Goal: Information Seeking & Learning: Check status

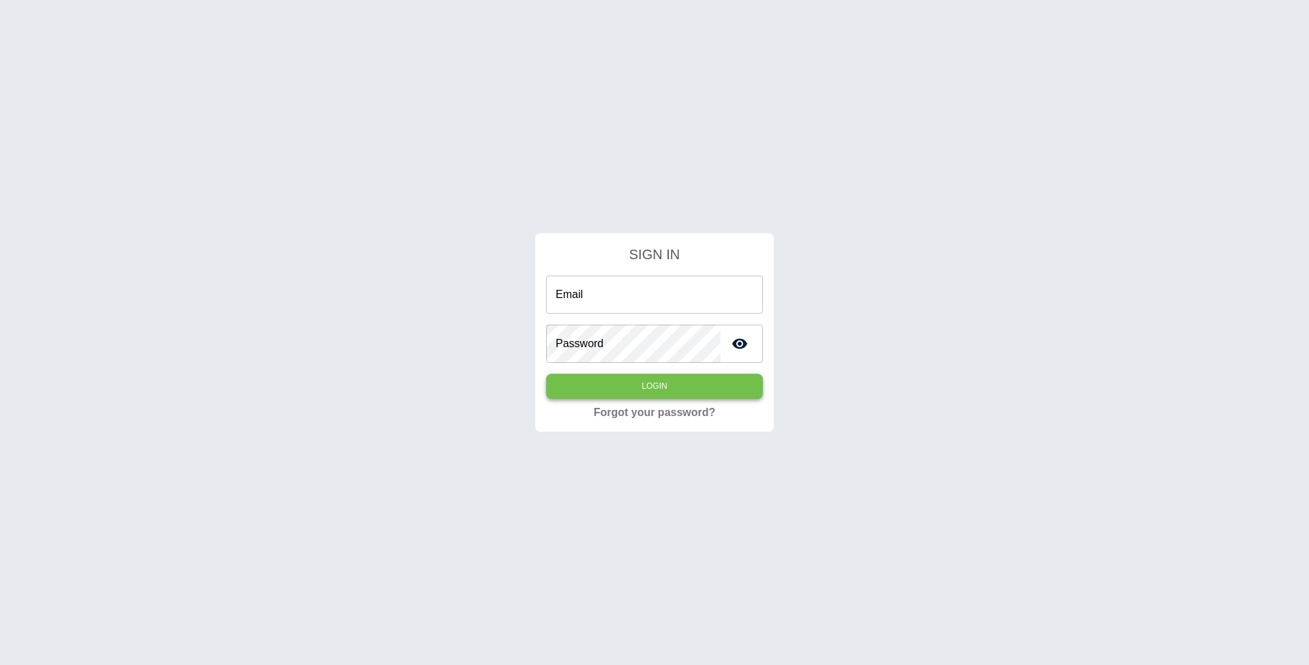
type input "**********"
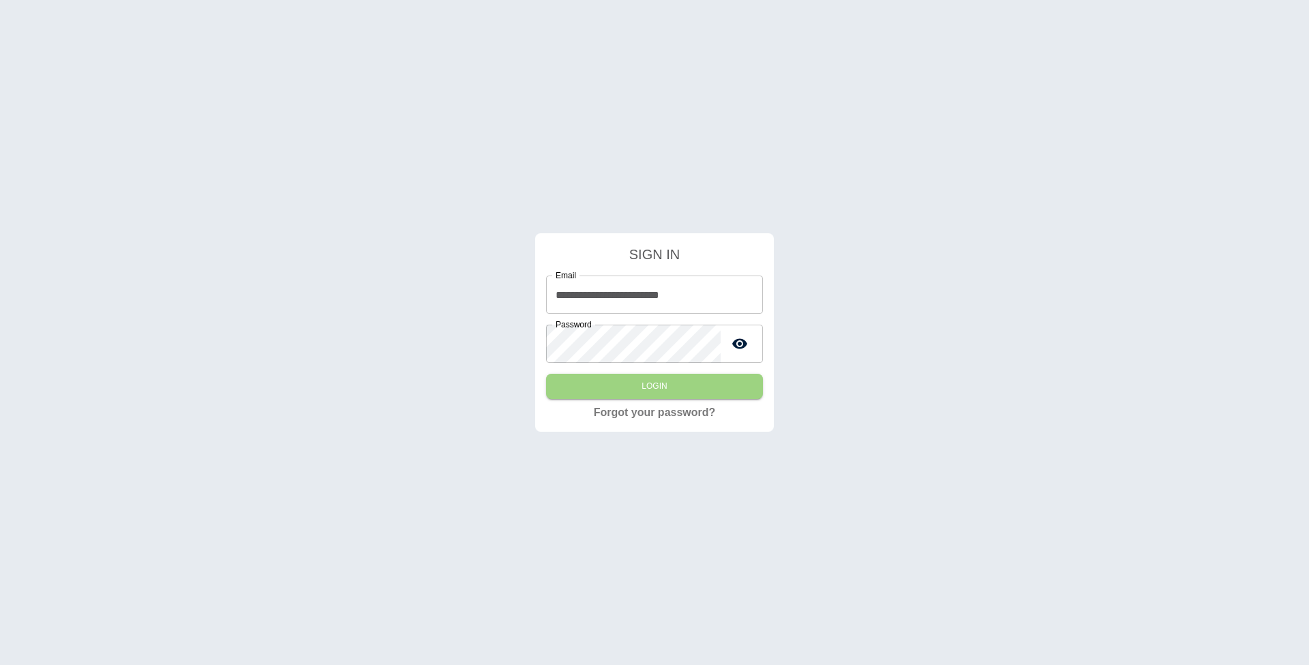
click at [678, 389] on button "Login" at bounding box center [654, 386] width 217 height 25
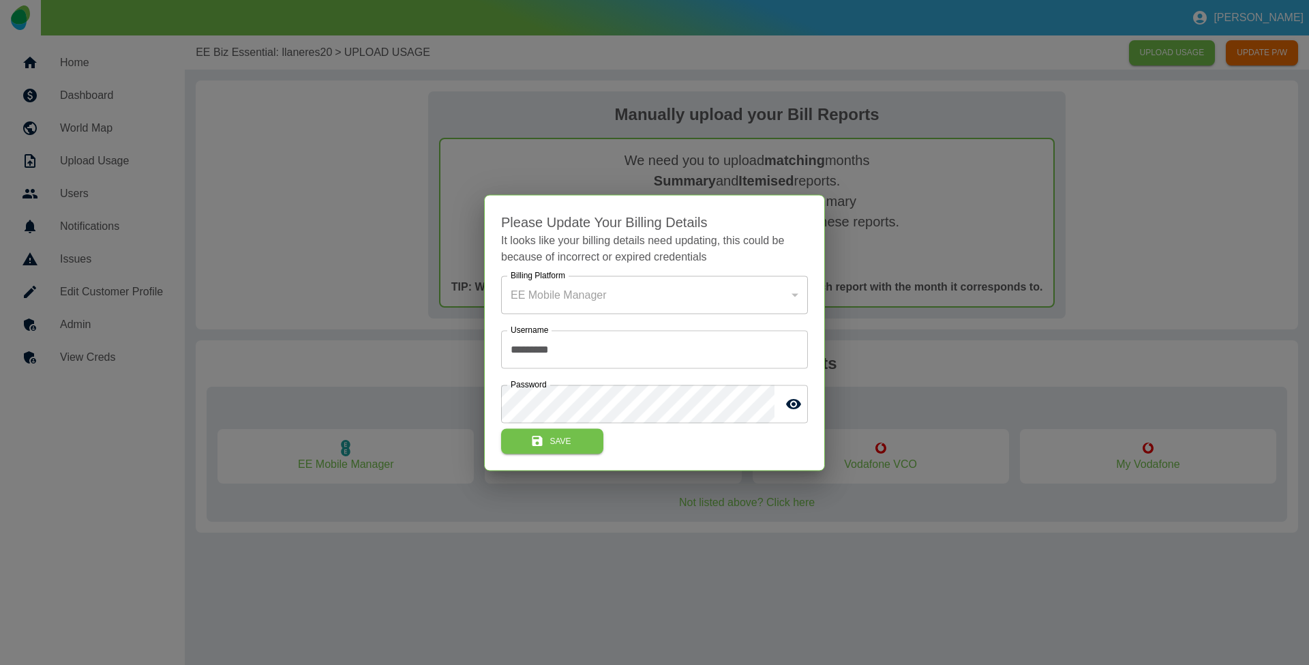
click at [339, 227] on div at bounding box center [654, 332] width 1309 height 665
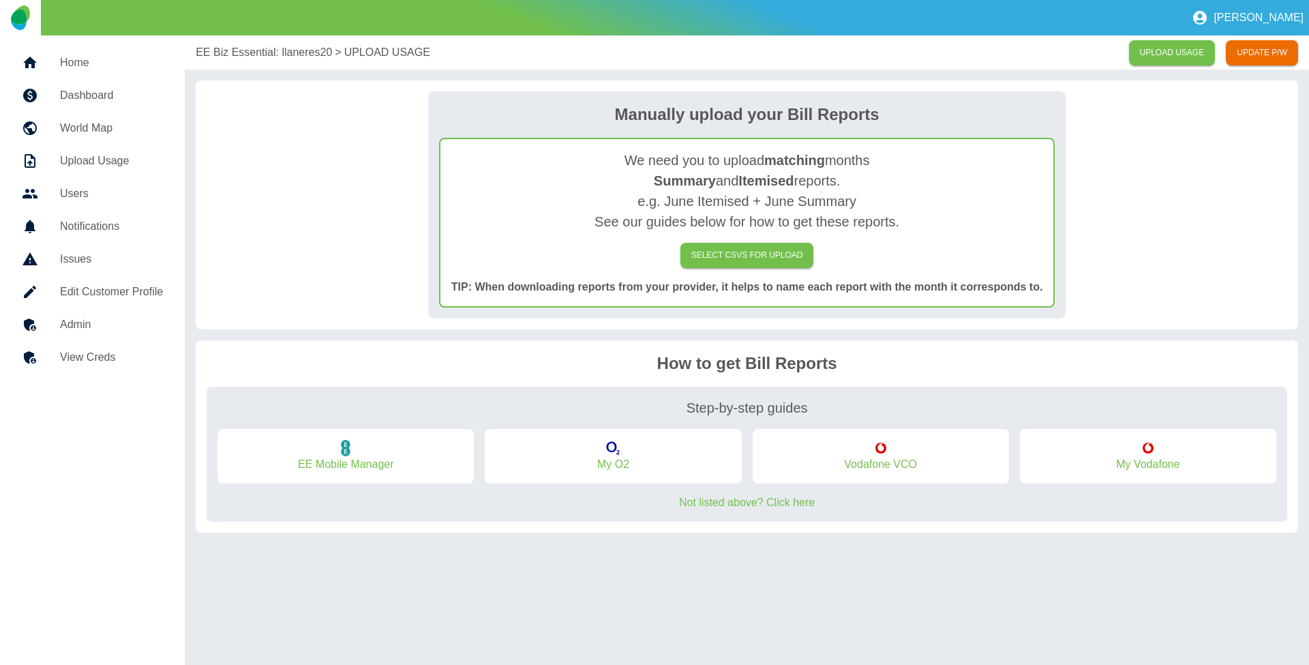
click at [121, 51] on link "Home" at bounding box center [92, 62] width 163 height 33
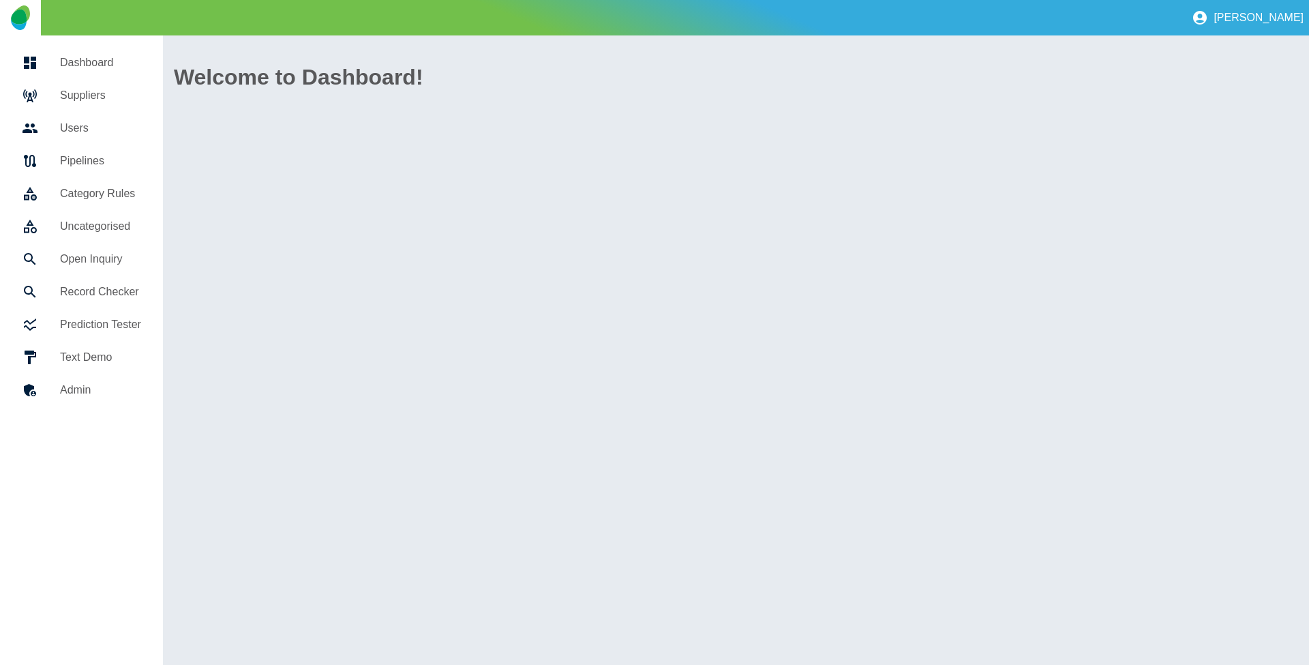
click at [108, 91] on h5 "Suppliers" at bounding box center [100, 95] width 81 height 16
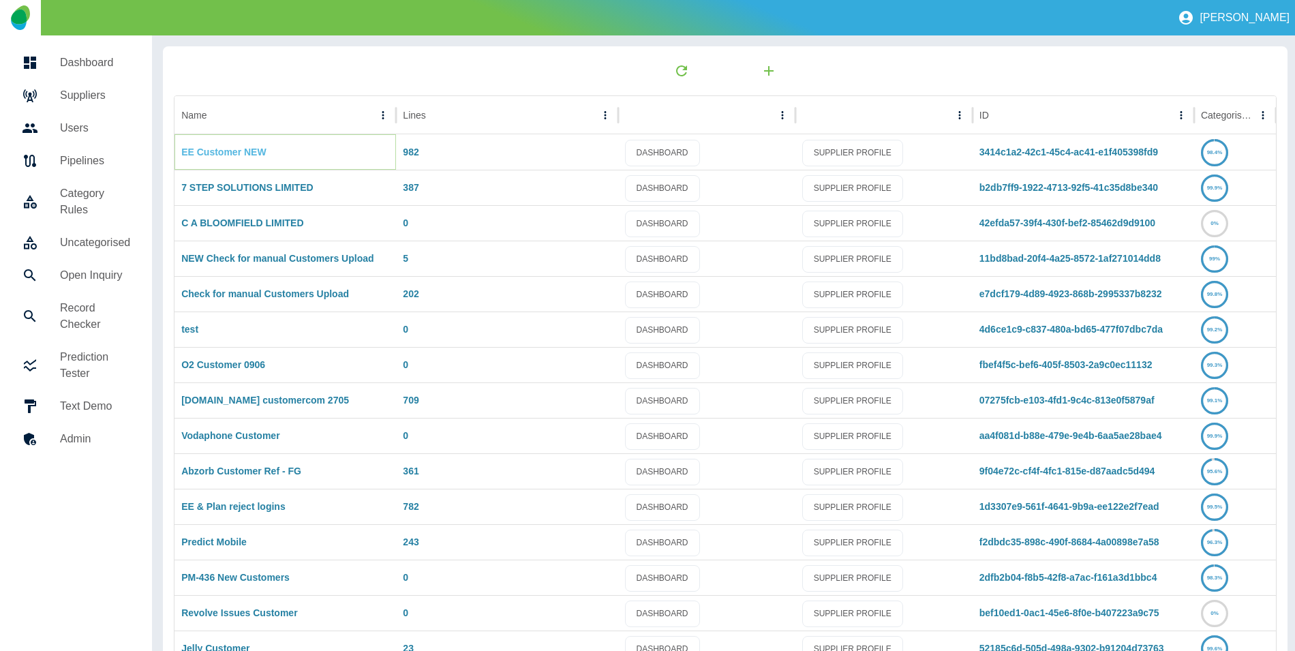
click at [237, 151] on link "EE Customer NEW" at bounding box center [223, 152] width 85 height 11
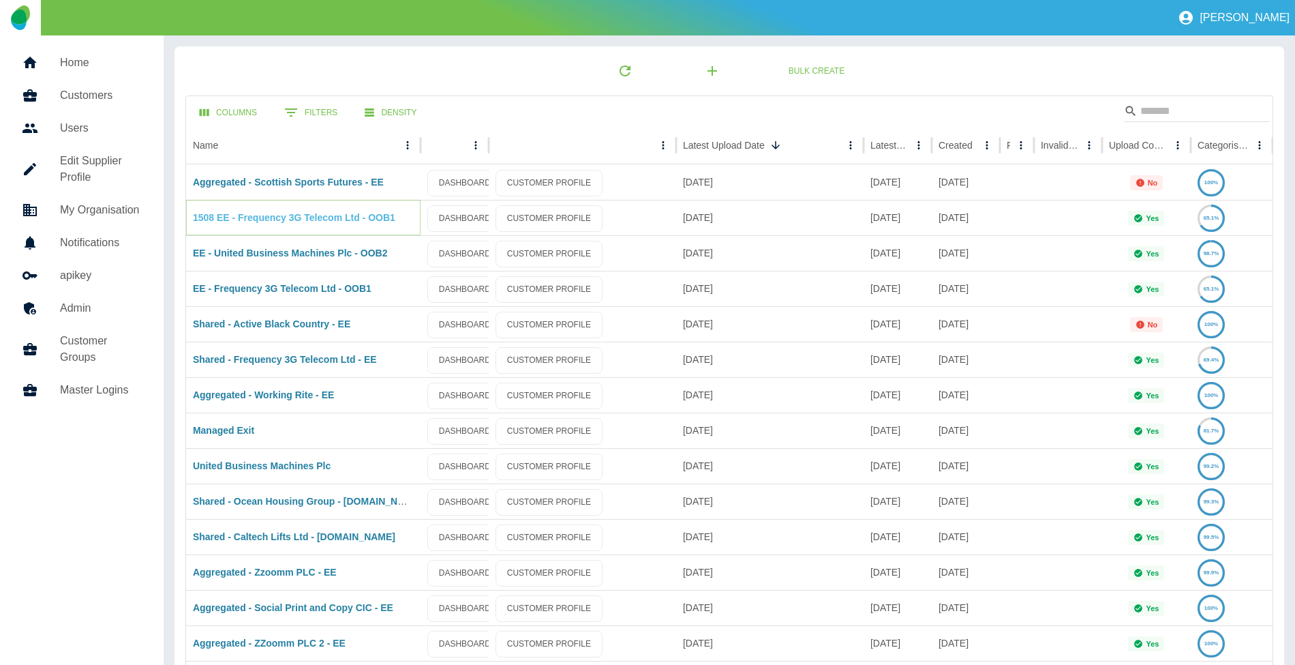
click at [367, 213] on link "1508 EE - Frequency 3G Telecom Ltd - OOB1" at bounding box center [294, 217] width 202 height 11
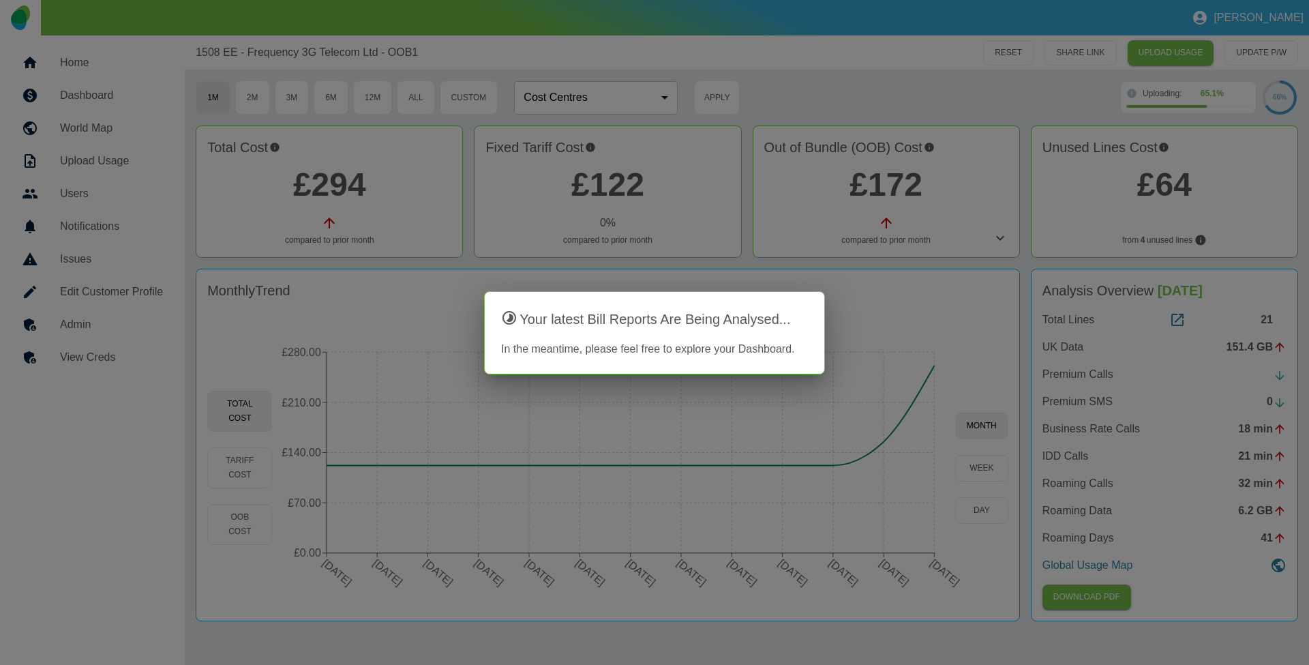
click at [1015, 244] on div at bounding box center [654, 332] width 1309 height 665
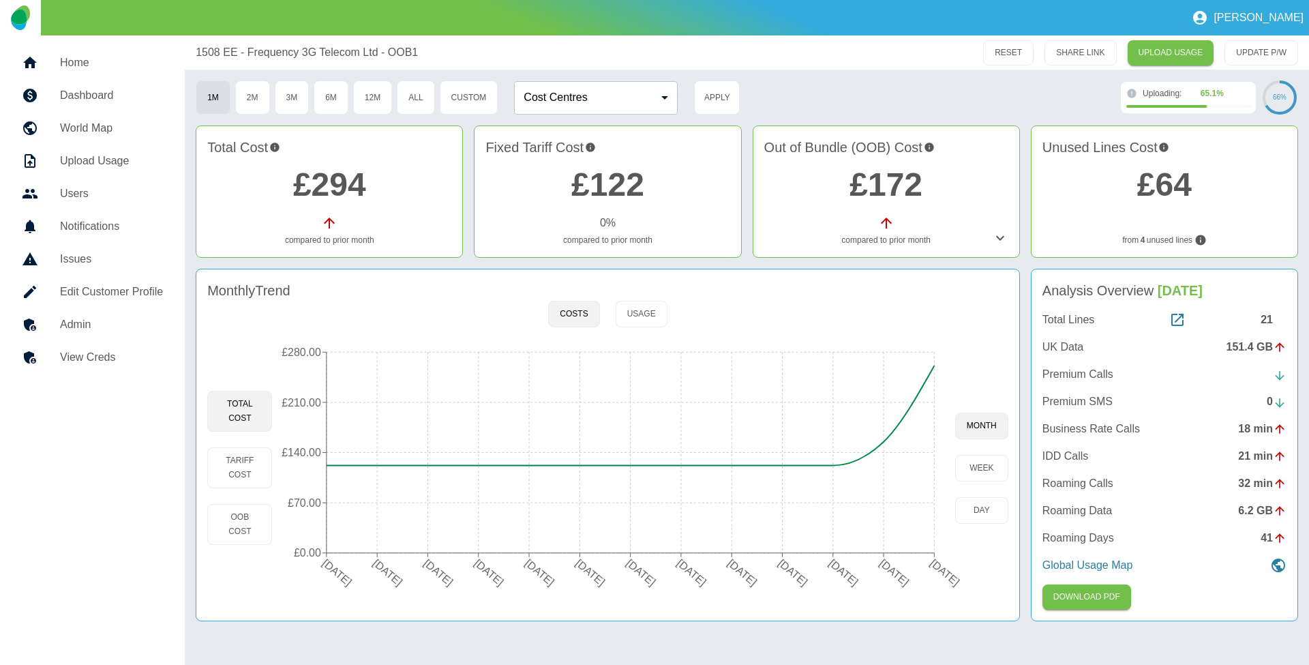
click at [1005, 244] on icon at bounding box center [1000, 238] width 16 height 16
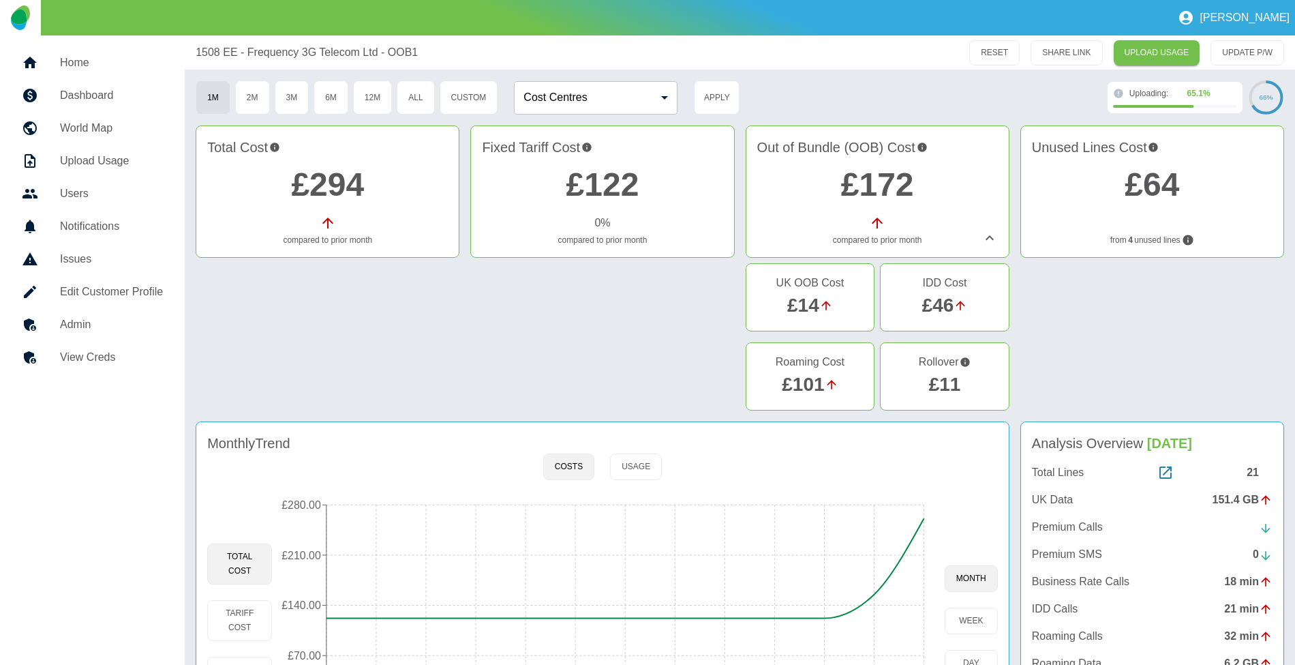
click at [112, 322] on h5 "Admin" at bounding box center [111, 324] width 103 height 16
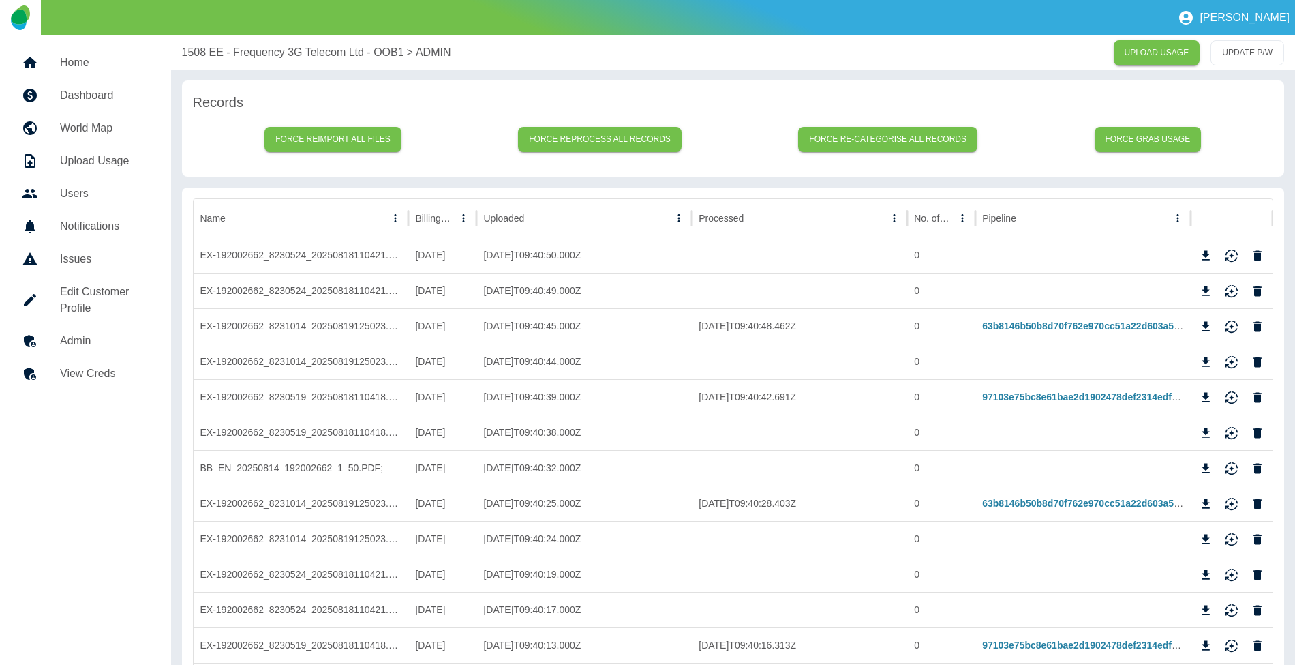
click at [325, 50] on p "1508 EE - Frequency 3G Telecom Ltd - OOB1" at bounding box center [293, 52] width 222 height 16
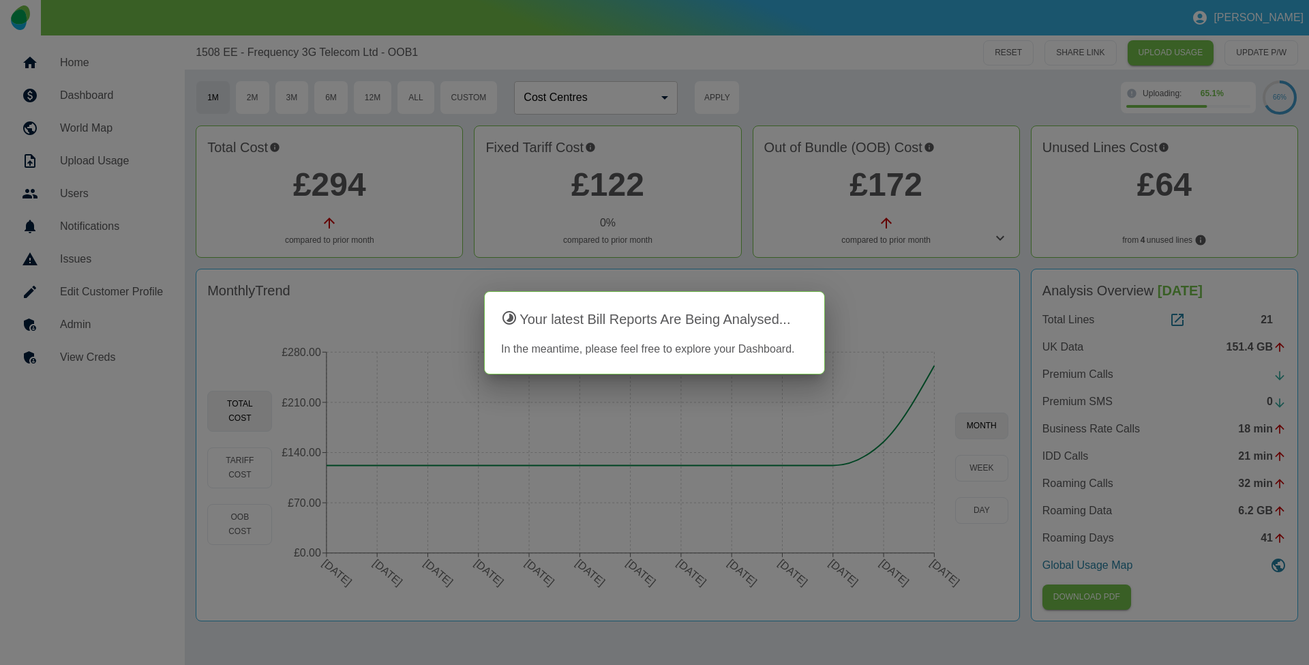
click at [799, 85] on div at bounding box center [654, 332] width 1309 height 665
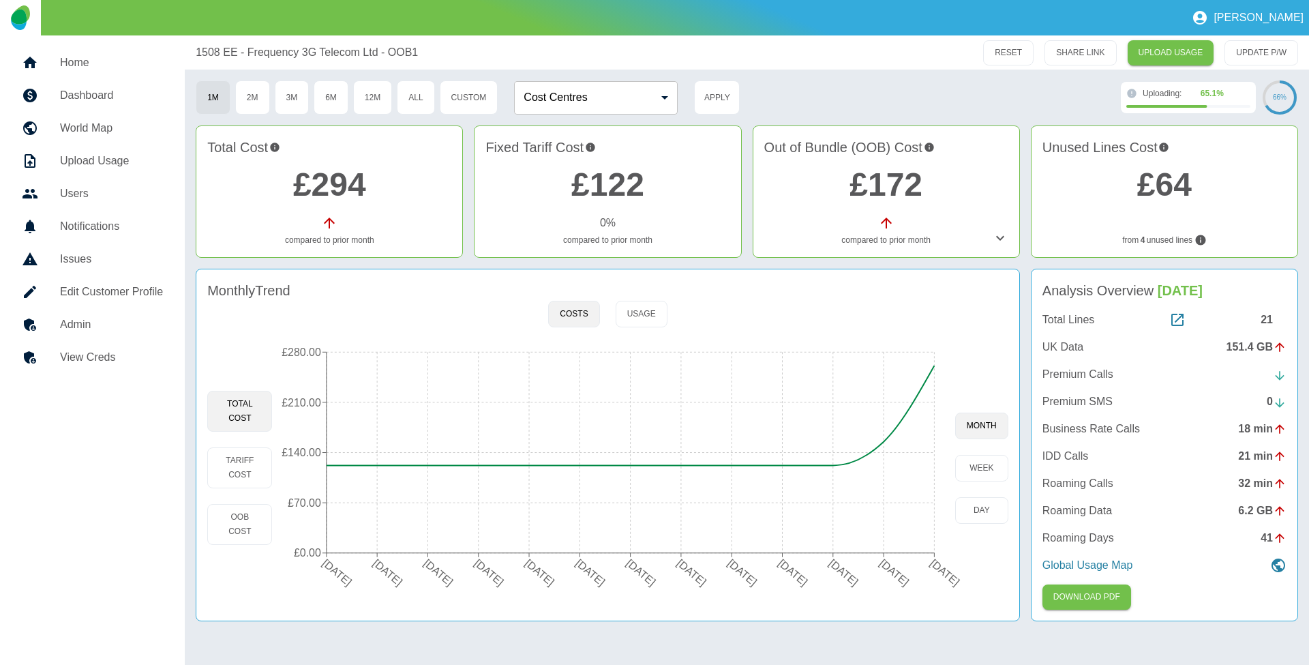
click at [1004, 237] on icon at bounding box center [1000, 238] width 8 height 5
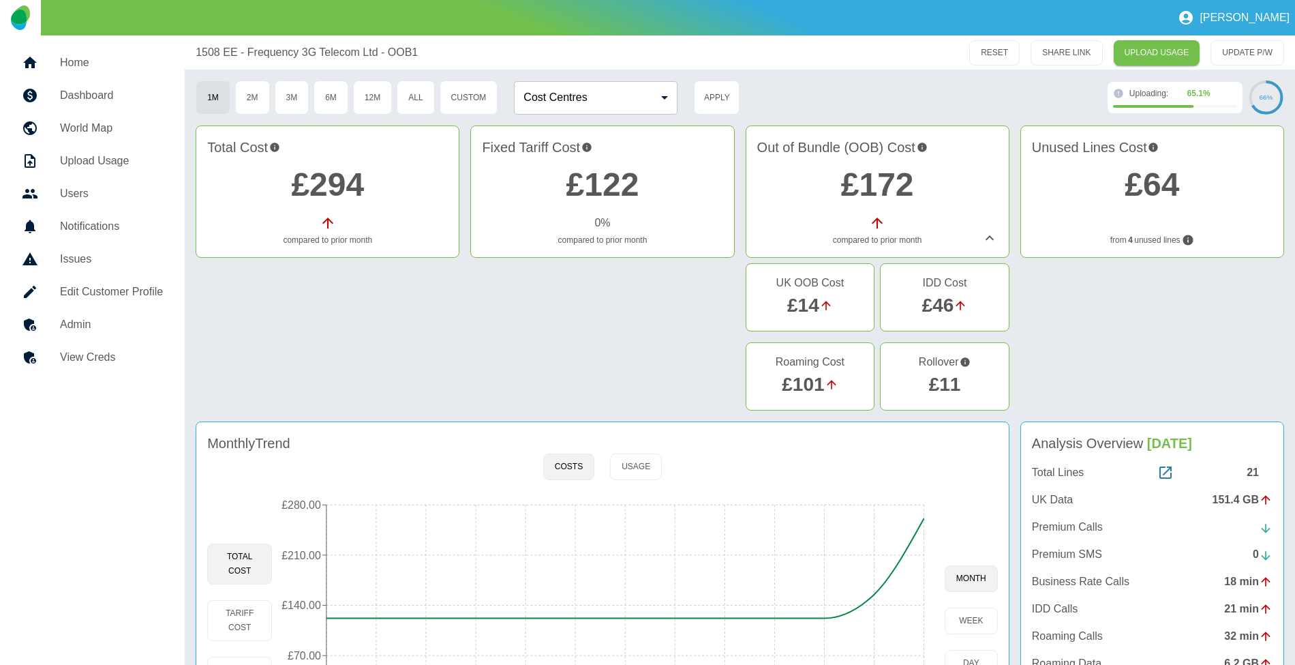
click at [946, 382] on link "£11" at bounding box center [945, 384] width 32 height 21
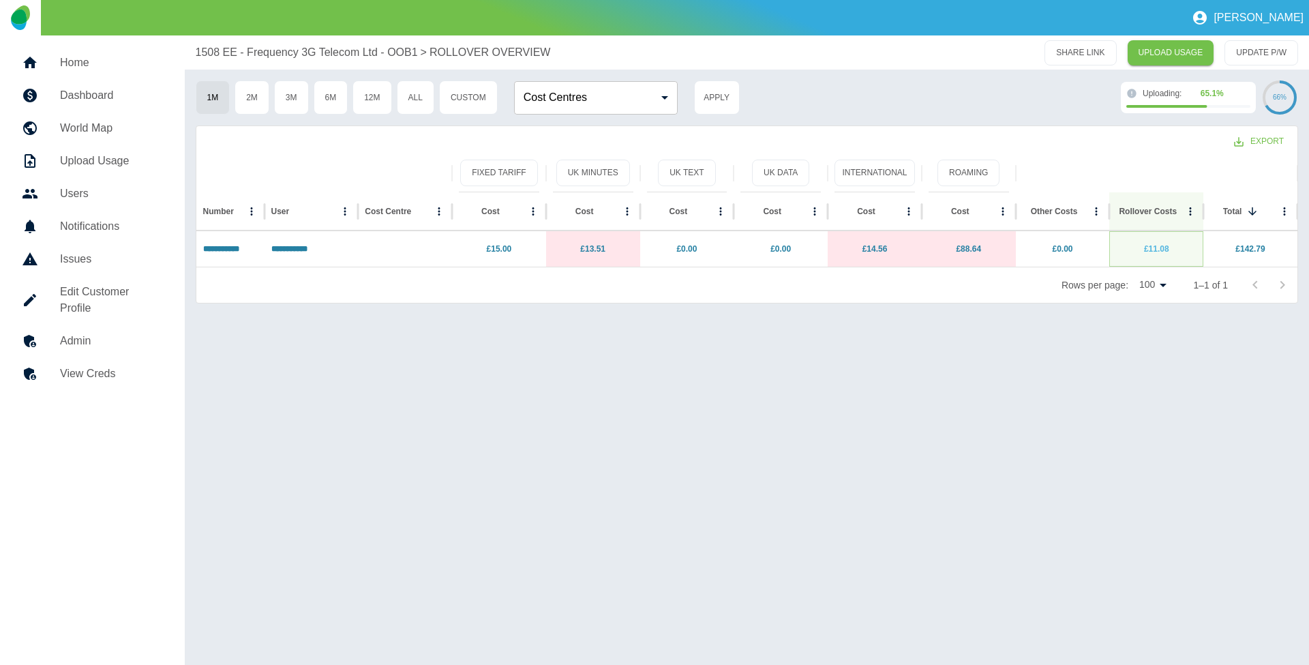
click at [1154, 247] on link "£11.08" at bounding box center [1156, 249] width 25 height 10
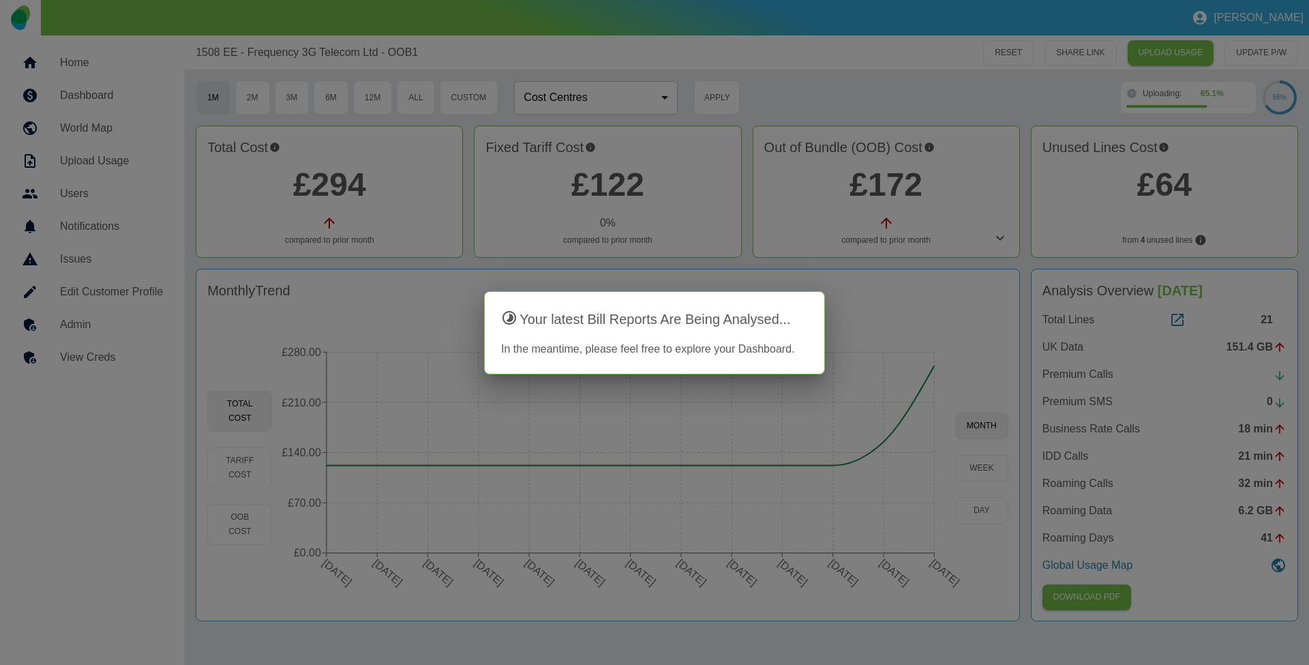
click at [850, 165] on div at bounding box center [654, 332] width 1309 height 665
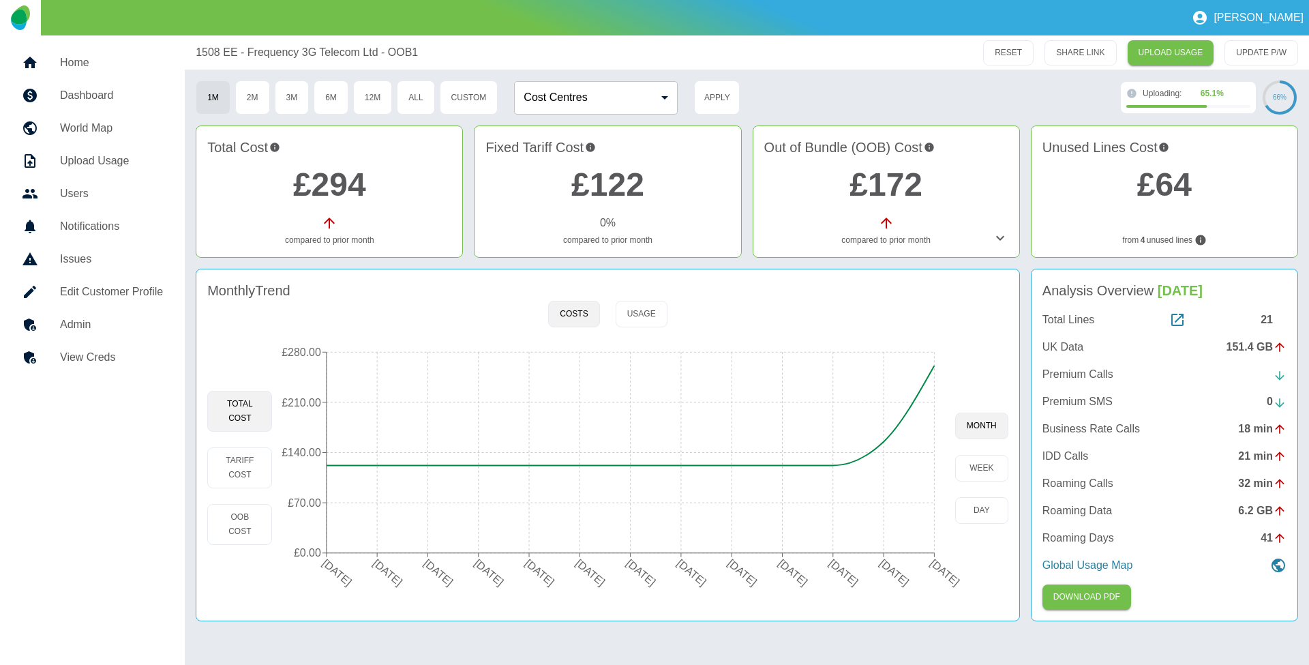
click at [882, 177] on link "£172" at bounding box center [886, 184] width 73 height 36
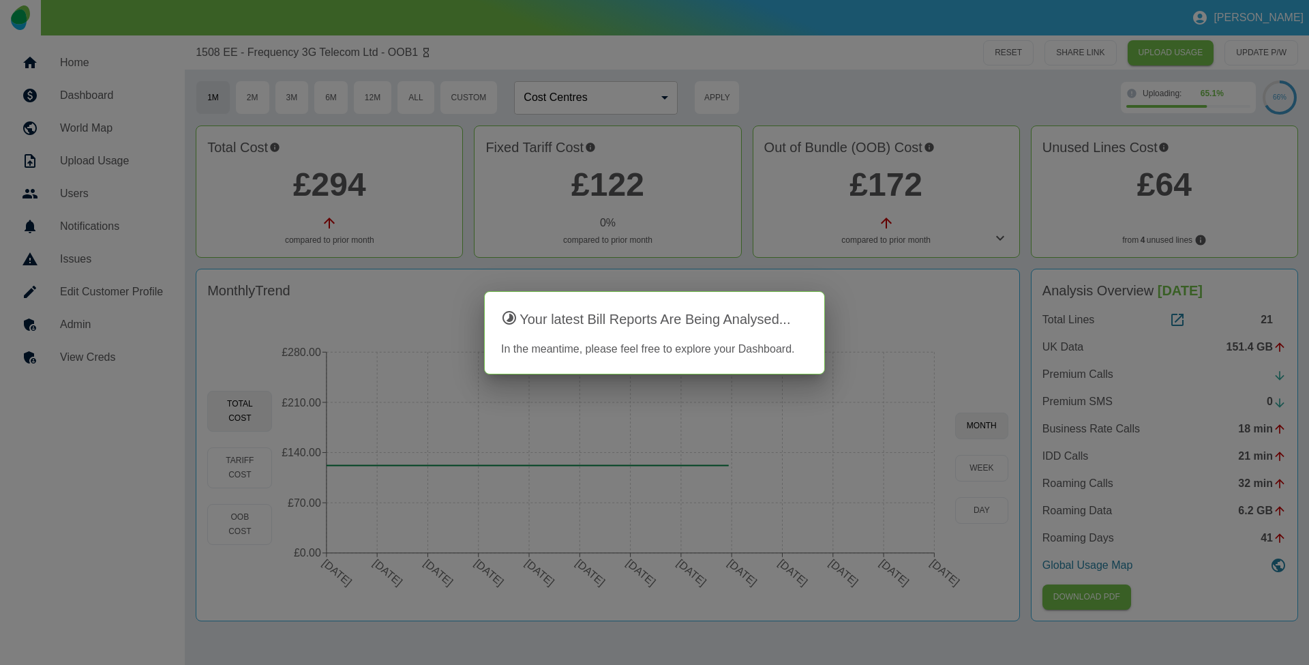
click at [316, 194] on div at bounding box center [654, 332] width 1309 height 665
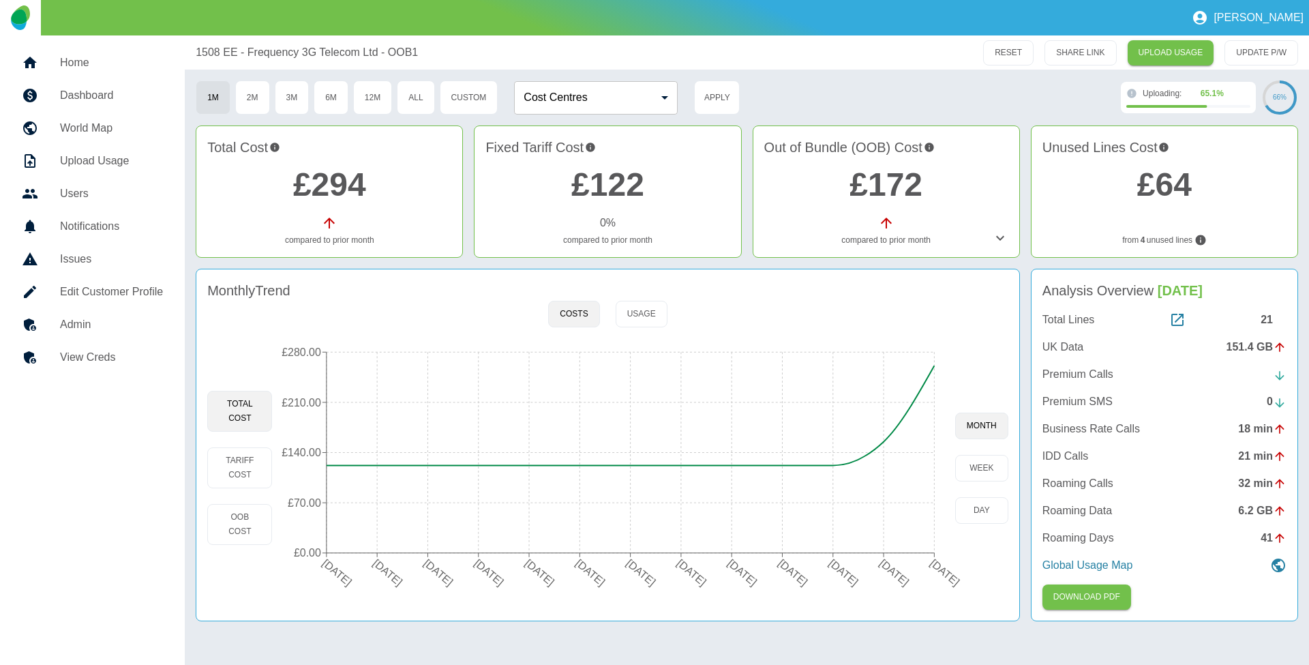
click at [346, 190] on link "£294" at bounding box center [329, 184] width 73 height 36
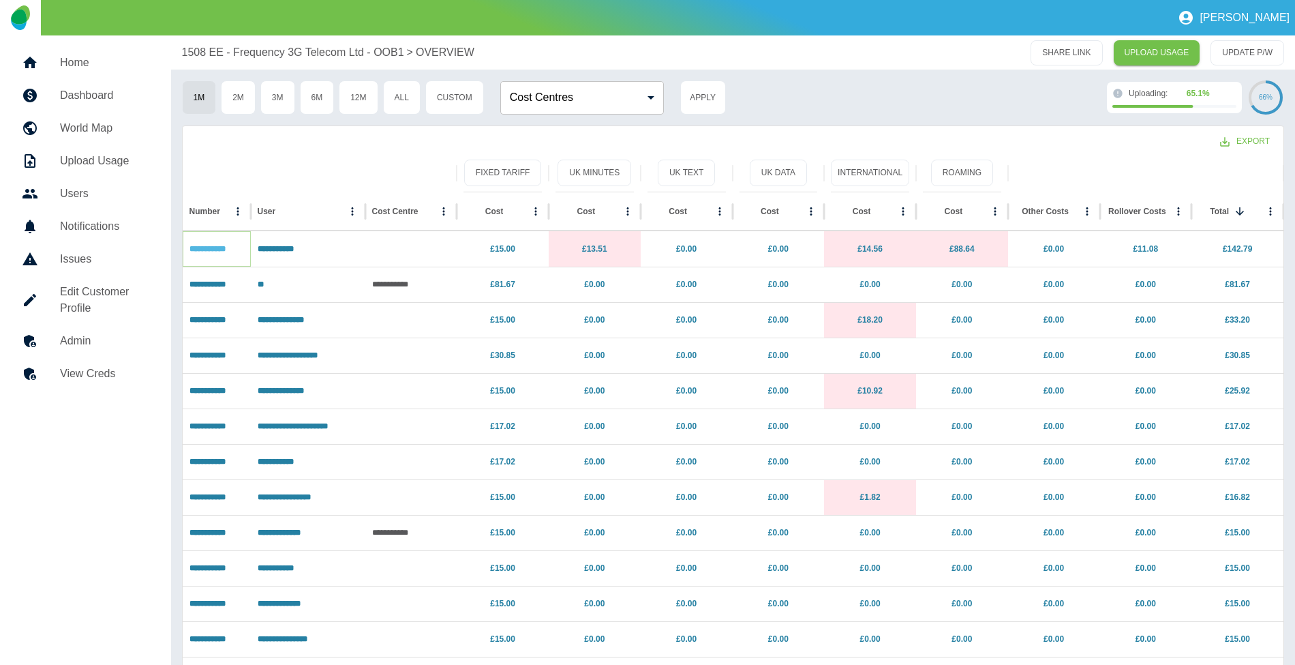
click at [204, 250] on link "**********" at bounding box center [208, 249] width 36 height 8
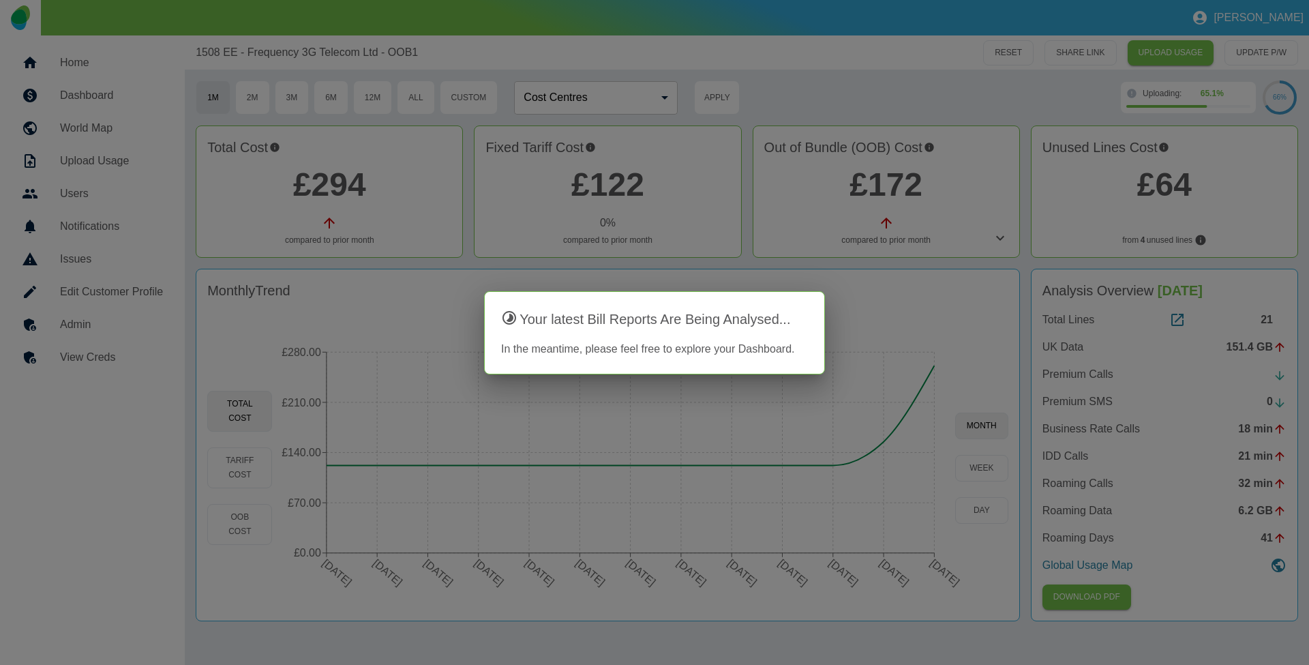
click at [787, 215] on div at bounding box center [654, 332] width 1309 height 665
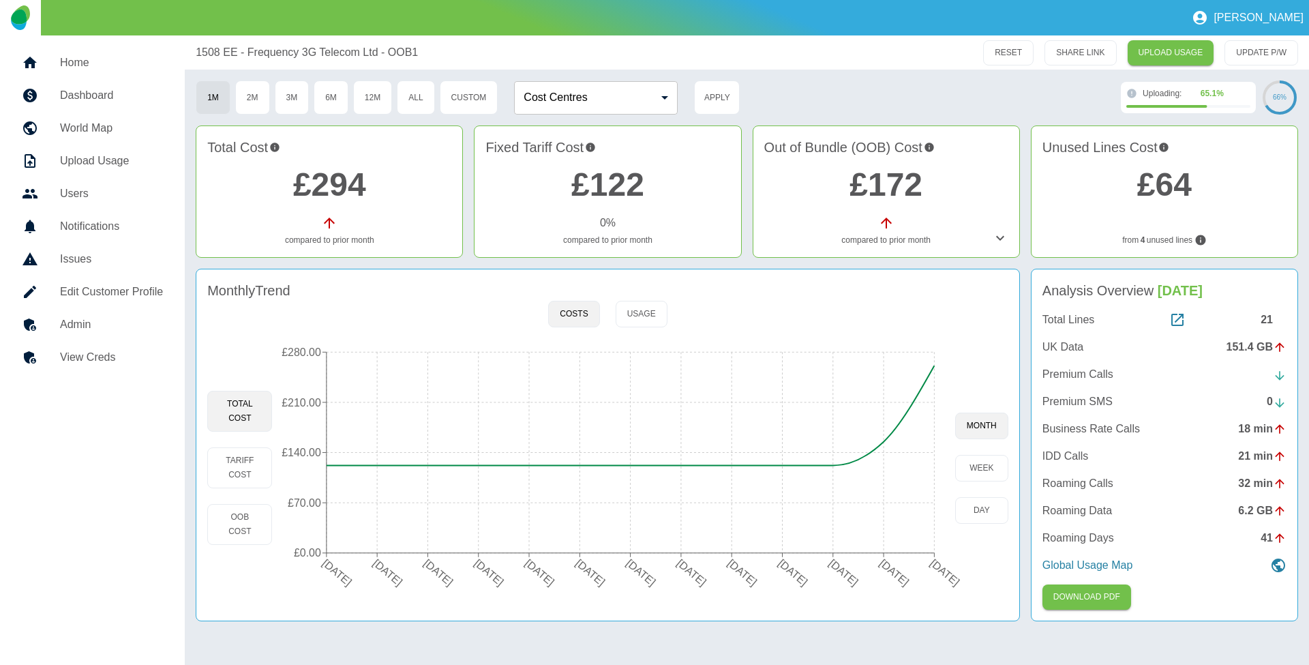
click at [896, 183] on link "£172" at bounding box center [886, 184] width 73 height 36
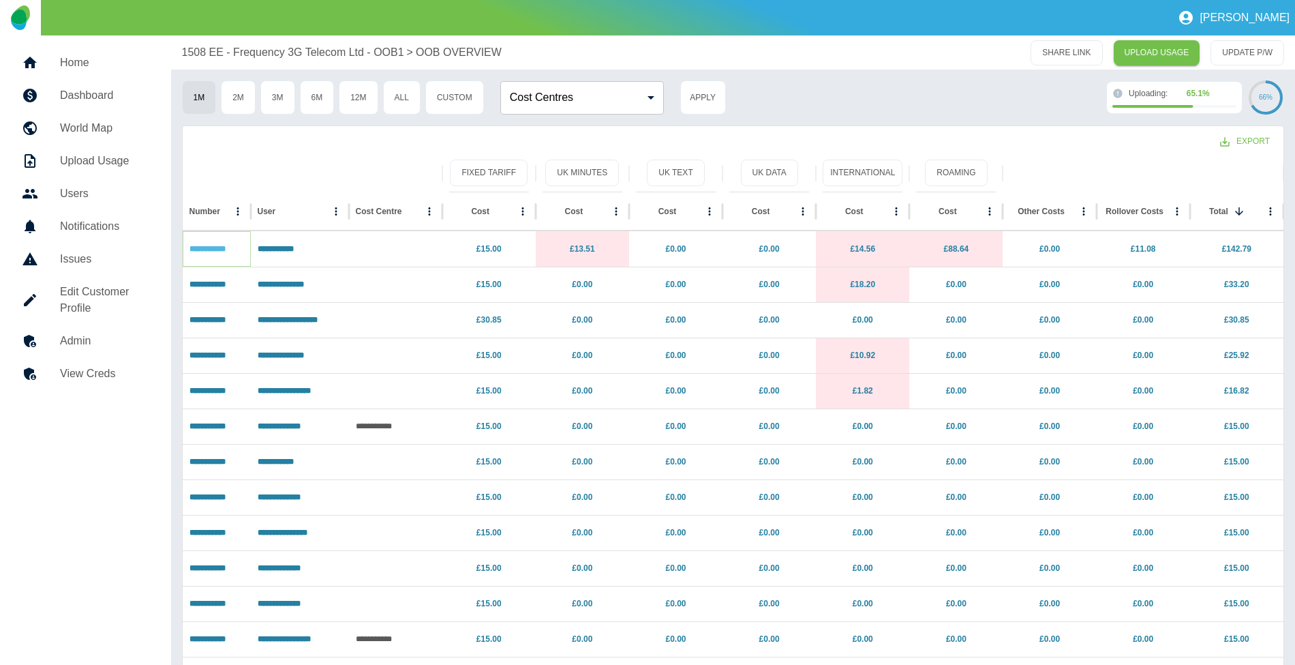
click at [203, 249] on link "**********" at bounding box center [208, 249] width 36 height 8
